Goal: Task Accomplishment & Management: Manage account settings

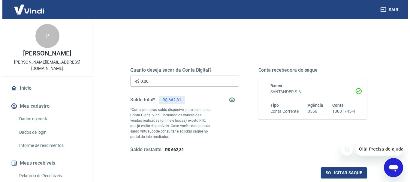
scroll to position [60, 0]
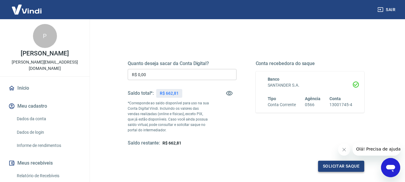
click at [337, 167] on button "Solicitar saque" at bounding box center [341, 166] width 46 height 11
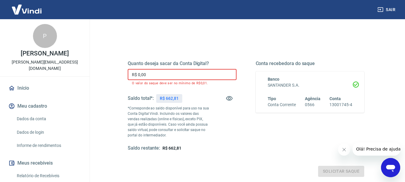
click at [182, 78] on input "R$ 0,00" at bounding box center [182, 74] width 109 height 11
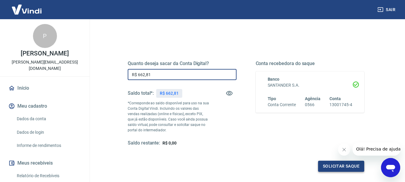
type input "R$ 662,81"
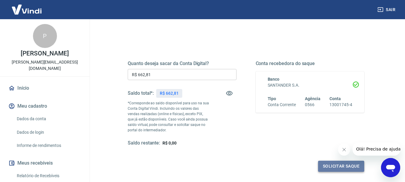
click at [338, 163] on button "Solicitar saque" at bounding box center [341, 166] width 46 height 11
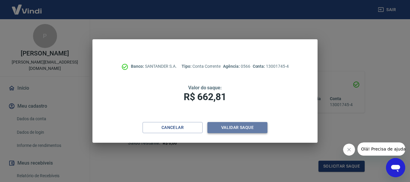
click at [254, 126] on button "Validar saque" at bounding box center [237, 127] width 60 height 11
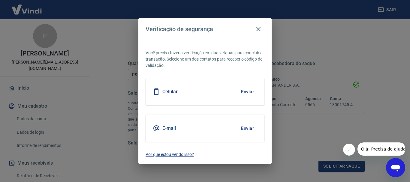
click at [170, 154] on p "Por que estou vendo isso?" at bounding box center [204, 154] width 119 height 6
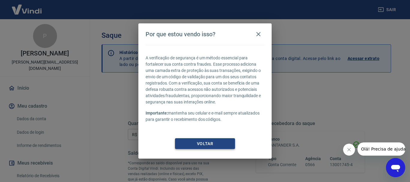
click at [198, 140] on button "Voltar" at bounding box center [205, 143] width 60 height 11
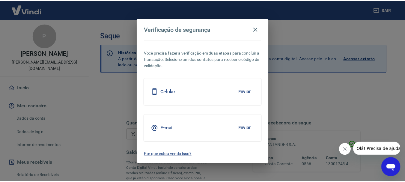
scroll to position [120, 0]
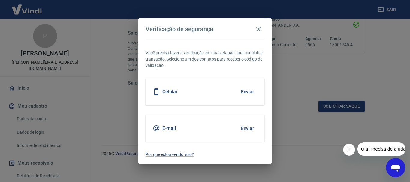
click at [246, 127] on button "Enviar" at bounding box center [246, 128] width 19 height 13
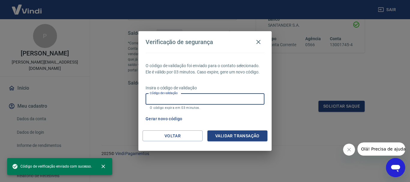
click at [210, 100] on input "Código de validação" at bounding box center [204, 99] width 119 height 11
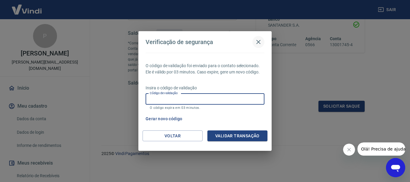
click at [258, 41] on icon "button" at bounding box center [258, 41] width 7 height 7
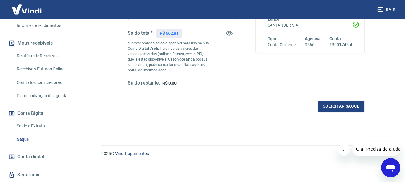
scroll to position [131, 0]
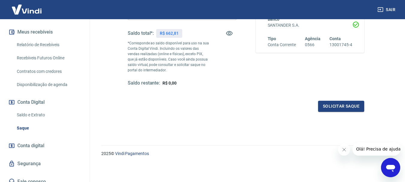
click at [27, 157] on link "Segurança" at bounding box center [44, 163] width 75 height 13
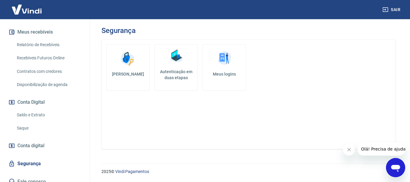
click at [182, 74] on h5 "Autenticação em duas etapas" at bounding box center [176, 75] width 38 height 12
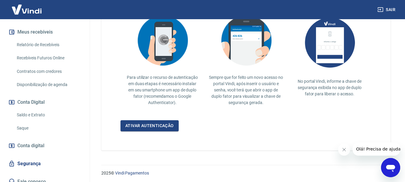
scroll to position [150, 0]
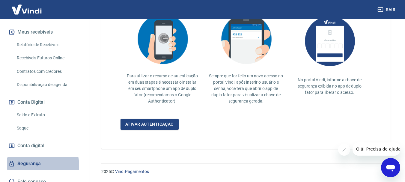
click at [32, 159] on link "Segurança" at bounding box center [44, 163] width 75 height 13
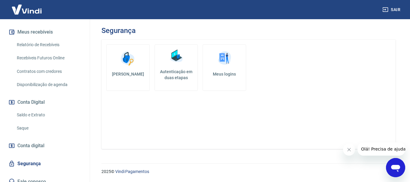
click at [226, 70] on link "Meus logins" at bounding box center [223, 67] width 43 height 46
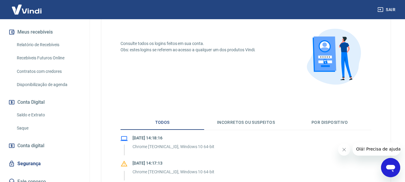
scroll to position [30, 0]
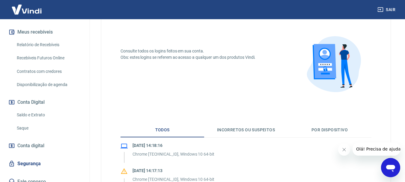
click at [31, 157] on link "Segurança" at bounding box center [44, 163] width 75 height 13
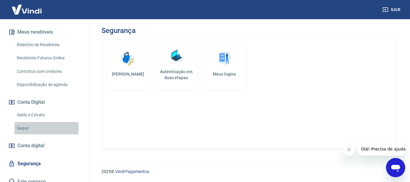
click at [22, 122] on link "Saque" at bounding box center [48, 128] width 68 height 12
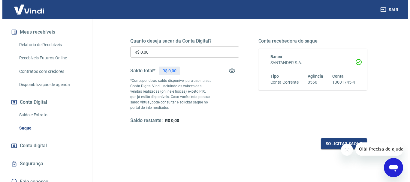
scroll to position [90, 0]
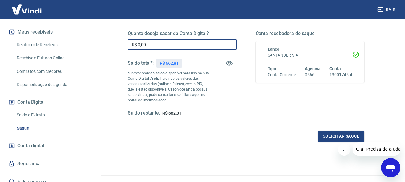
click at [194, 43] on input "R$ 0,00" at bounding box center [182, 44] width 109 height 11
type input "R$ 662,81"
click at [333, 135] on button "Solicitar saque" at bounding box center [341, 136] width 46 height 11
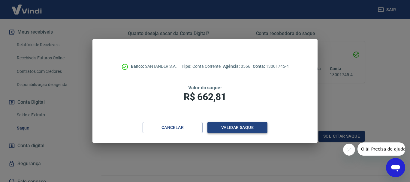
click at [240, 129] on button "Validar saque" at bounding box center [237, 127] width 60 height 11
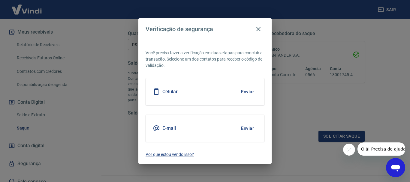
click at [246, 128] on button "Enviar" at bounding box center [246, 128] width 19 height 13
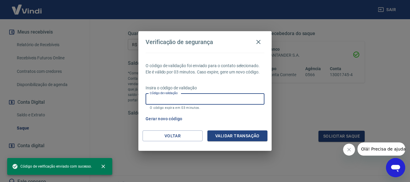
click at [195, 101] on input "Código de validação" at bounding box center [204, 99] width 119 height 11
paste input "602742"
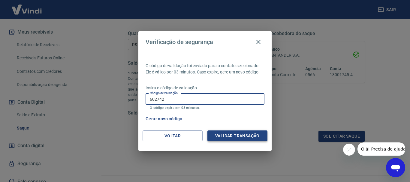
type input "602742"
click at [234, 136] on button "Validar transação" at bounding box center [237, 135] width 60 height 11
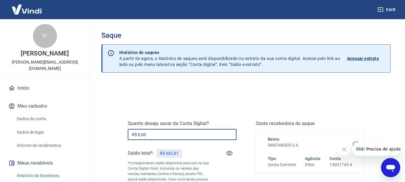
click at [178, 135] on input "R$ 0,00" at bounding box center [182, 134] width 109 height 11
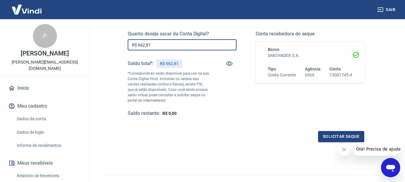
scroll to position [90, 0]
type input "R$ 662,81"
click at [334, 131] on button "Solicitar saque" at bounding box center [341, 136] width 46 height 11
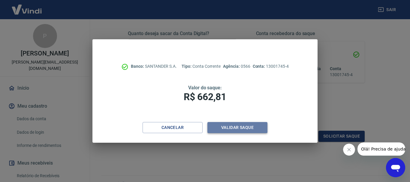
click at [237, 126] on button "Validar saque" at bounding box center [237, 127] width 60 height 11
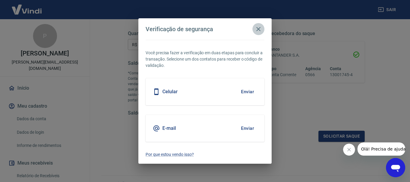
click at [262, 28] on button "button" at bounding box center [258, 29] width 12 height 12
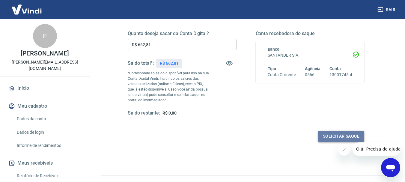
click at [328, 137] on button "Solicitar saque" at bounding box center [341, 136] width 46 height 11
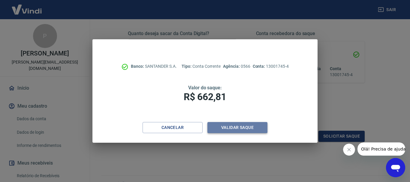
click at [249, 127] on button "Validar saque" at bounding box center [237, 127] width 60 height 11
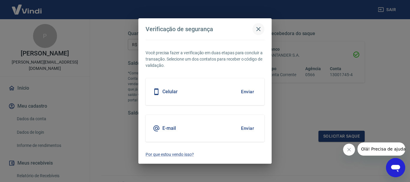
click at [256, 26] on icon "button" at bounding box center [258, 28] width 7 height 7
